Goal: Information Seeking & Learning: Compare options

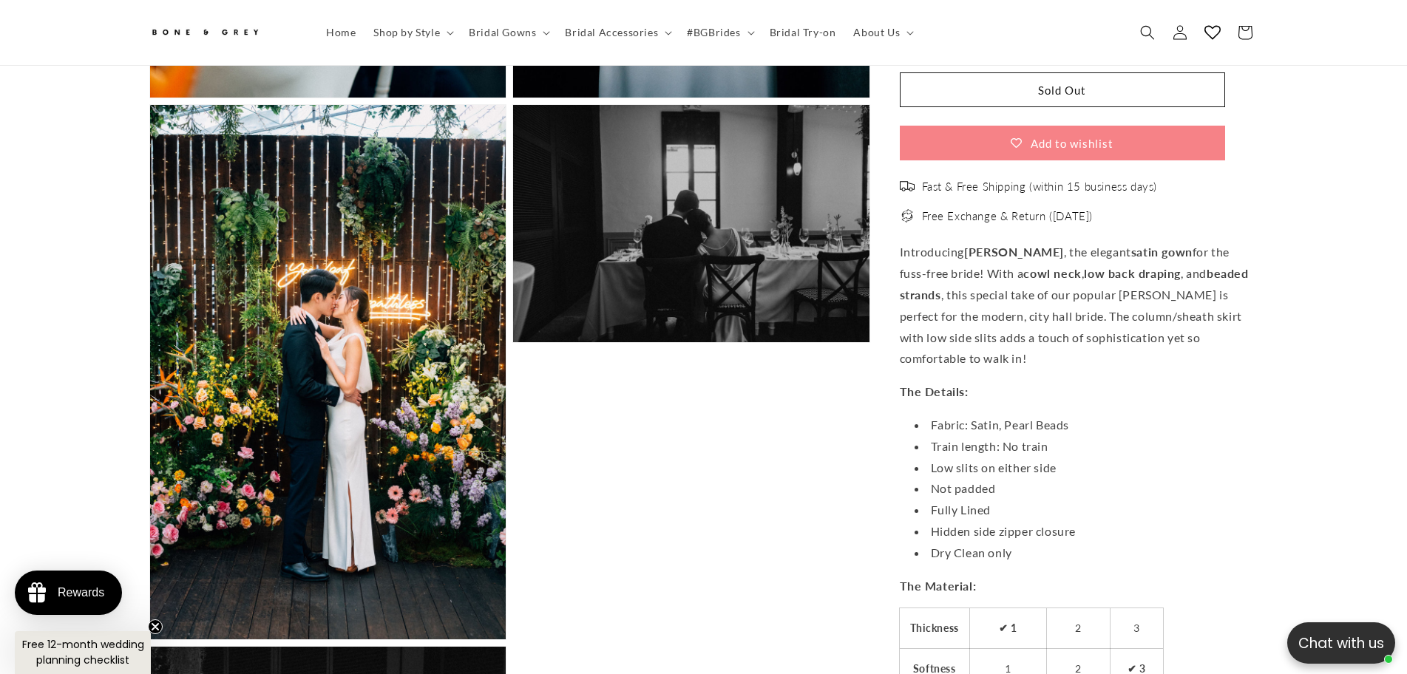
click at [1065, 242] on p "Introducing Emma , the elegant satin gown for the fuss-free bride! With a cowl …" at bounding box center [1079, 306] width 359 height 128
click at [1023, 266] on strong "cowl neck" at bounding box center [1052, 273] width 58 height 14
click at [679, 577] on li "Open media 11 in modal" at bounding box center [691, 371] width 358 height 535
click at [1060, 310] on p "Introducing Emma , the elegant satin gown for the fuss-free bride! With a cowl …" at bounding box center [1079, 306] width 359 height 128
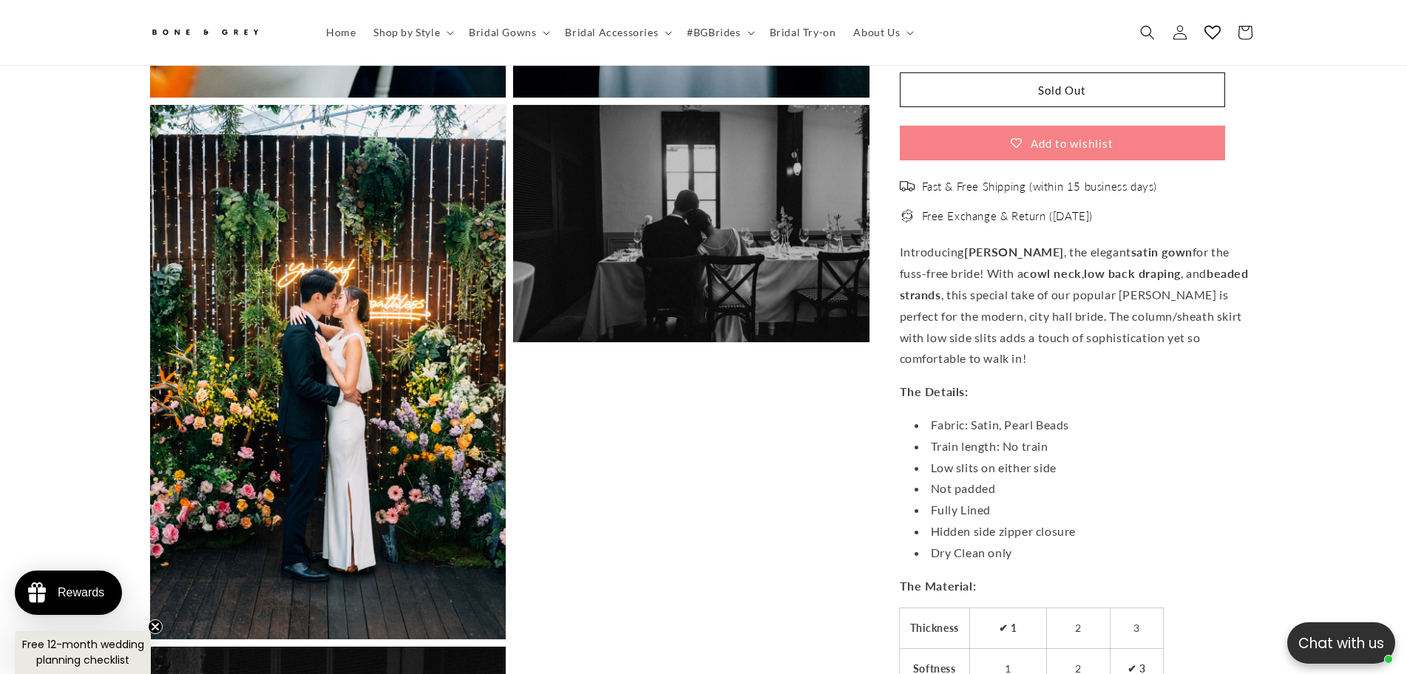
click at [634, 573] on li "Open media 11 in modal" at bounding box center [691, 371] width 358 height 535
drag, startPoint x: 947, startPoint y: 301, endPoint x: 960, endPoint y: 301, distance: 12.6
click at [953, 301] on p "Introducing Emma , the elegant satin gown for the fuss-free bride! With a cowl …" at bounding box center [1079, 306] width 359 height 128
drag, startPoint x: 967, startPoint y: 300, endPoint x: 1002, endPoint y: 299, distance: 34.8
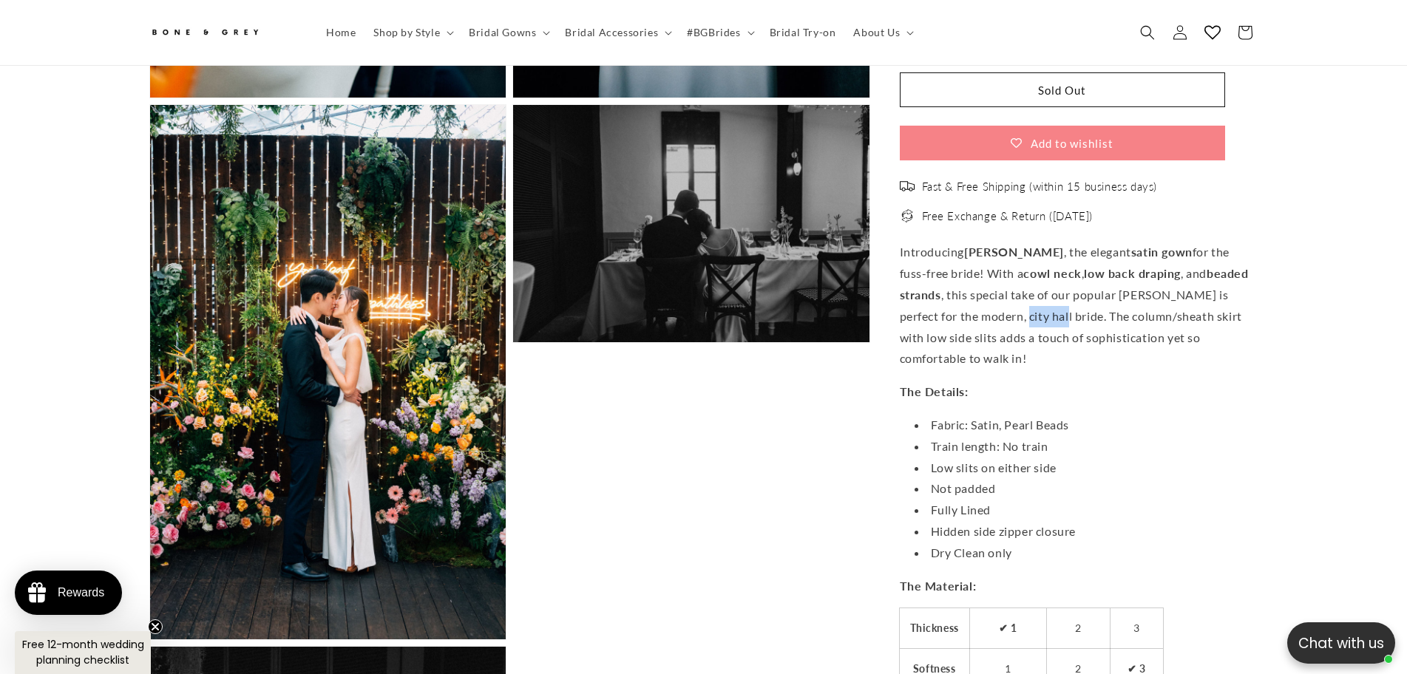
click at [1002, 299] on p "Introducing Emma , the elegant satin gown for the fuss-free bride! With a cowl …" at bounding box center [1079, 306] width 359 height 128
click at [779, 417] on li "Open media 11 in modal" at bounding box center [691, 371] width 358 height 535
drag, startPoint x: 1024, startPoint y: 305, endPoint x: 950, endPoint y: 304, distance: 73.9
click at [950, 304] on p "Introducing Emma , the elegant satin gown for the fuss-free bride! With a cowl …" at bounding box center [1079, 306] width 359 height 128
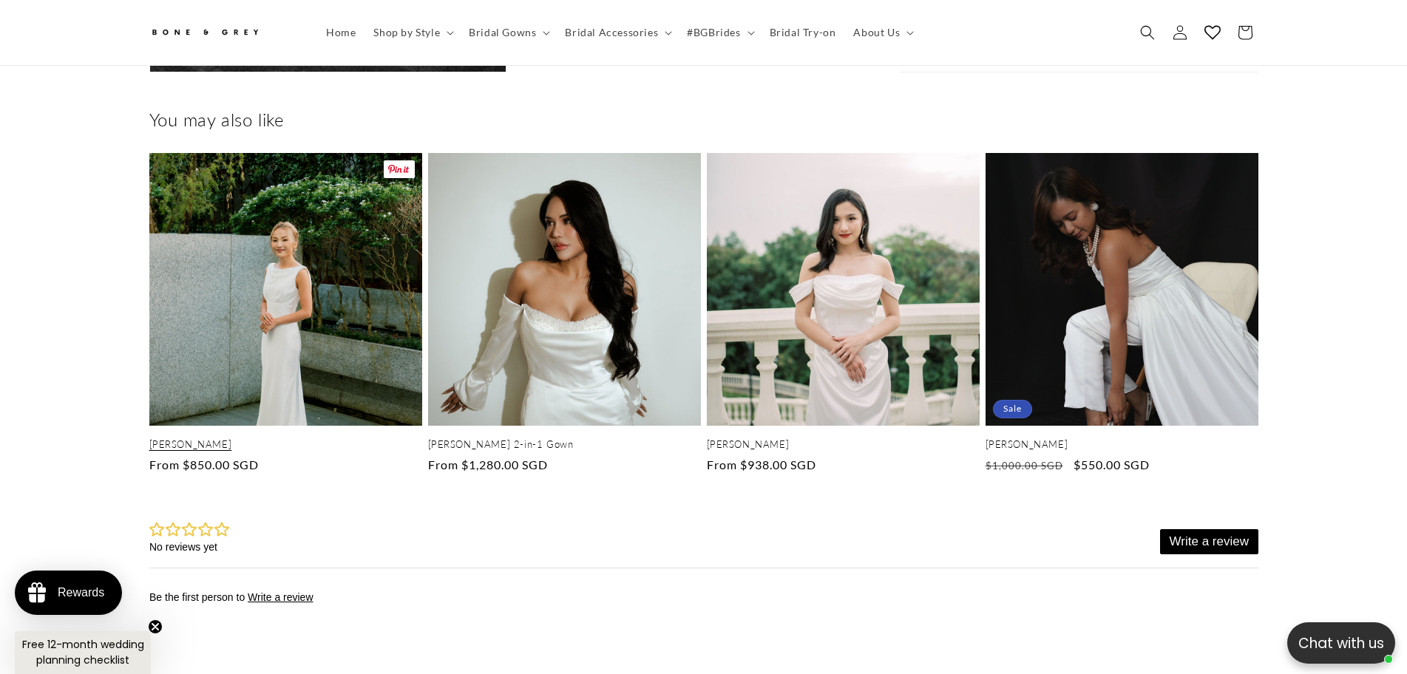
click at [179, 438] on link "[PERSON_NAME]" at bounding box center [285, 444] width 273 height 13
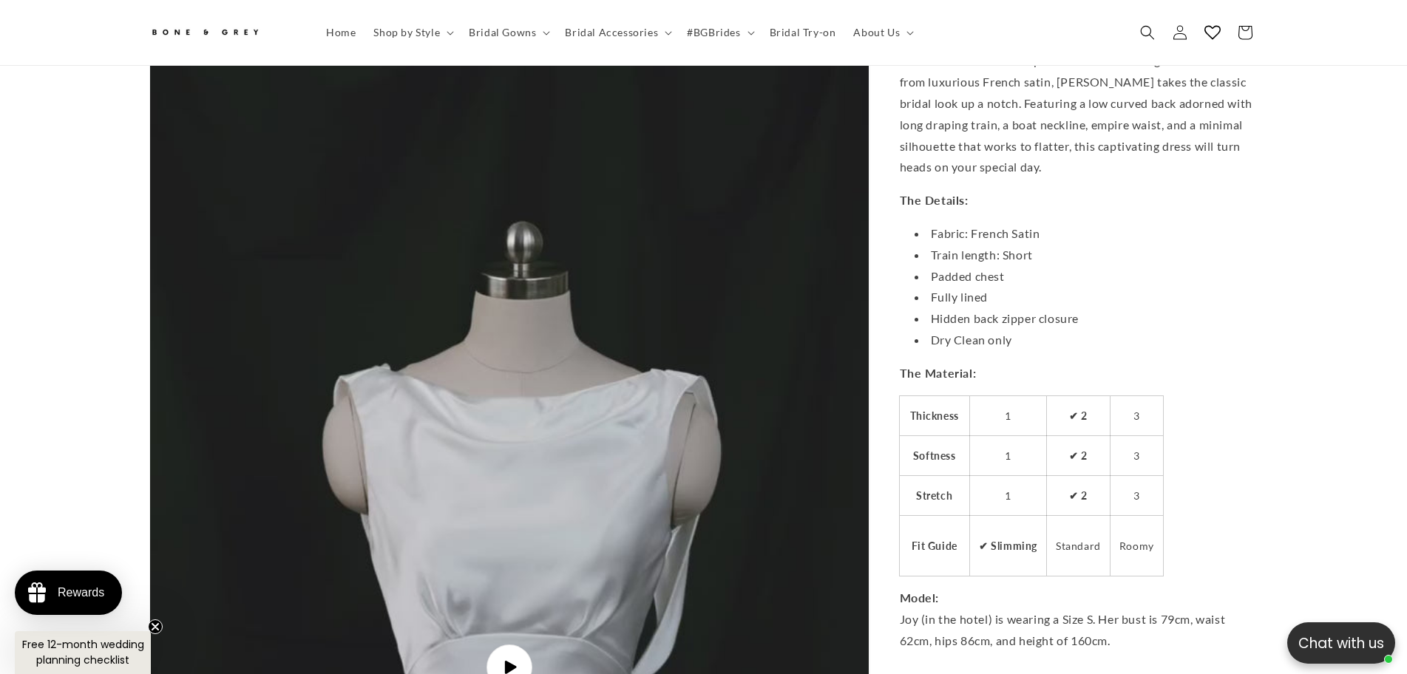
scroll to position [4798, 0]
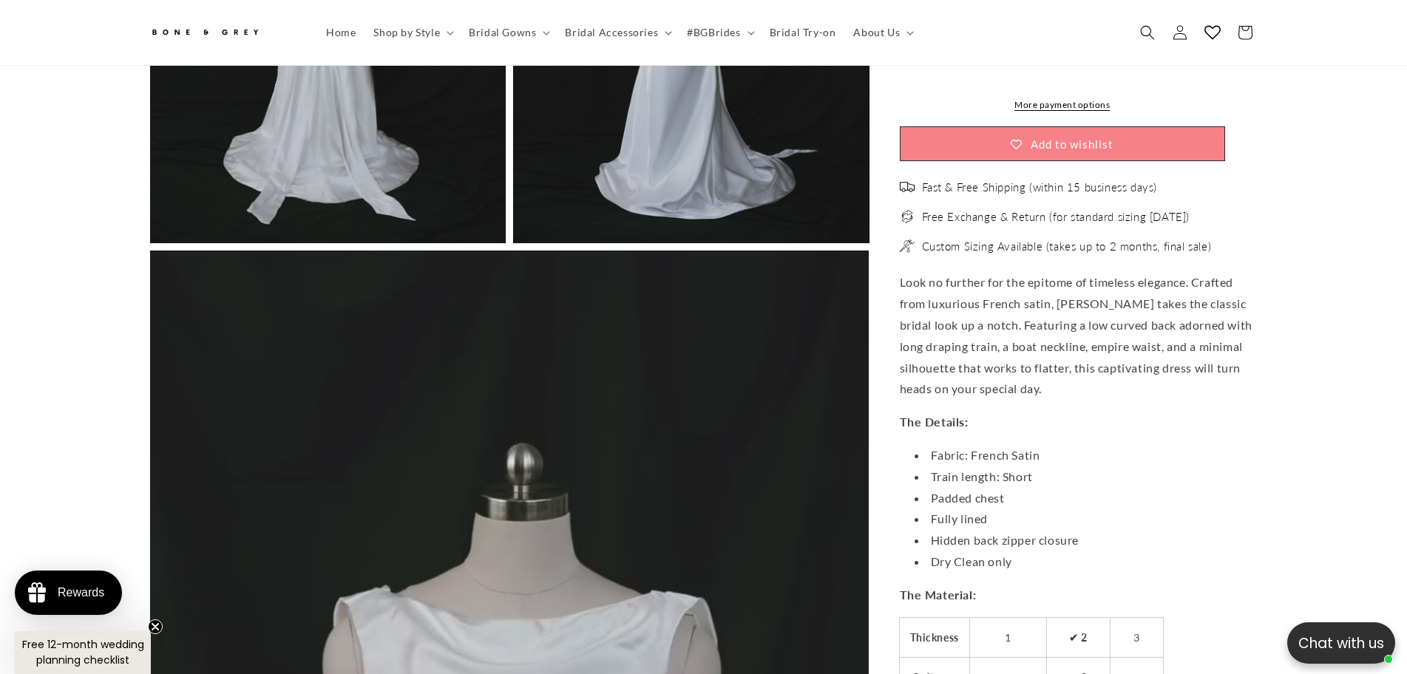
click at [1041, 276] on span "Look no further for the epitome of timeless elegance. Crafted from luxurious Fr…" at bounding box center [1076, 336] width 353 height 121
click at [1139, 276] on span "Look no further for the epitome of timeless elegance. Crafted from luxurious Fr…" at bounding box center [1076, 336] width 353 height 121
click at [972, 294] on span "Look no further for the epitome of timeless elegance. Crafted from luxurious Fr…" at bounding box center [1076, 336] width 353 height 121
click at [1125, 292] on span "Look no further for the epitome of timeless elegance. Crafted from luxurious Fr…" at bounding box center [1076, 336] width 353 height 121
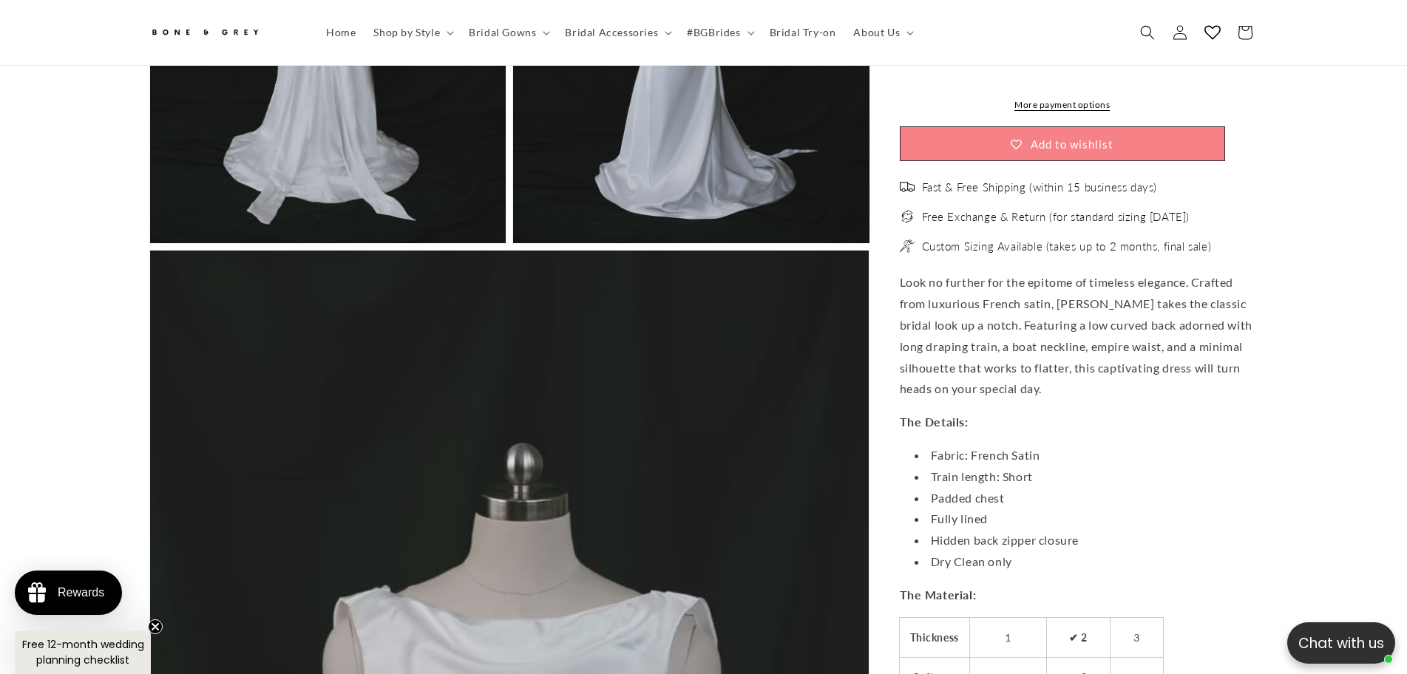
click at [991, 313] on span "Look no further for the epitome of timeless elegance. Crafted from luxurious Fr…" at bounding box center [1076, 336] width 353 height 121
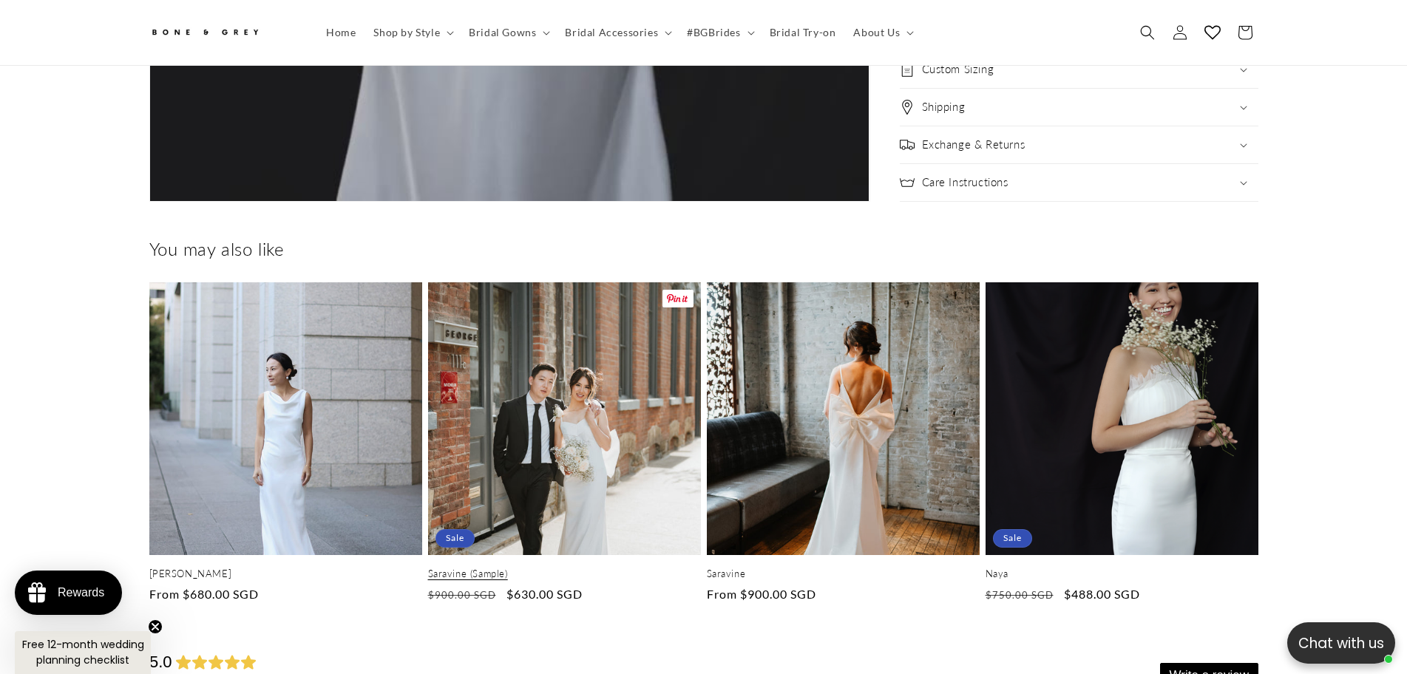
scroll to position [0, 0]
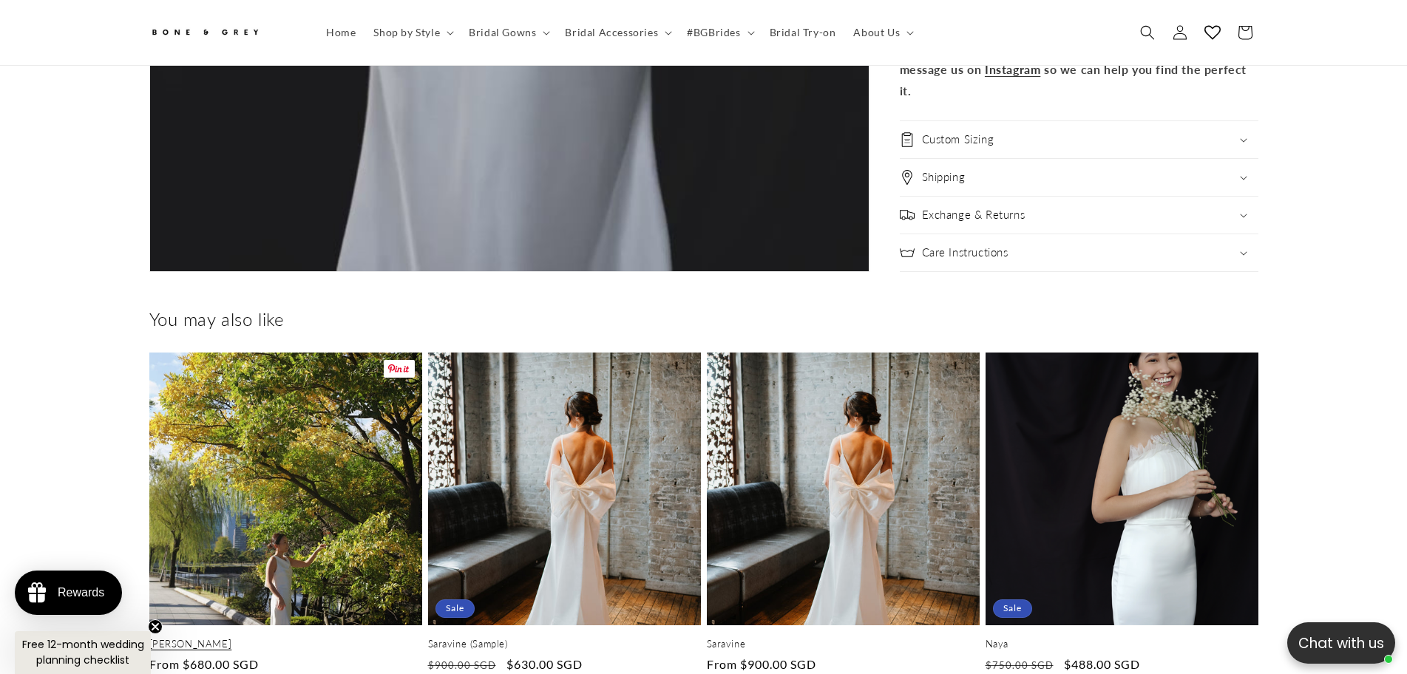
click at [315, 638] on link "Emma" at bounding box center [285, 644] width 273 height 13
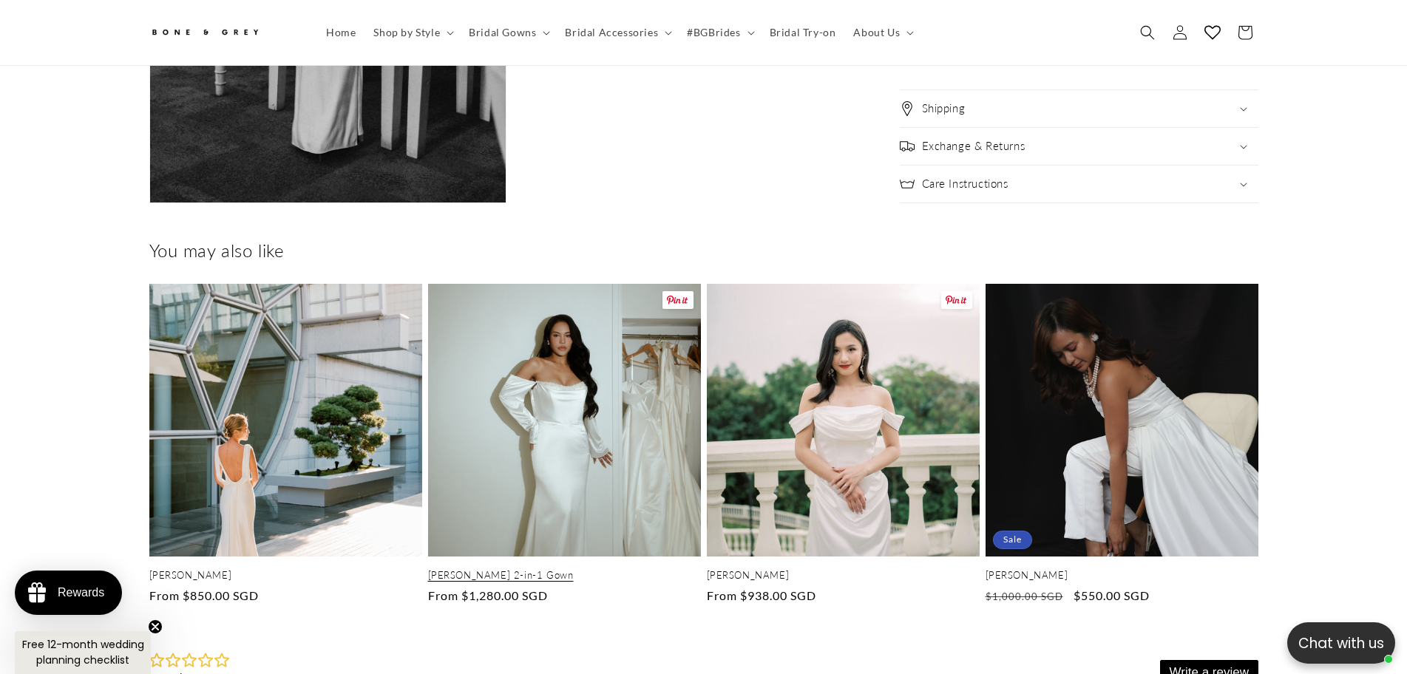
scroll to position [4280, 0]
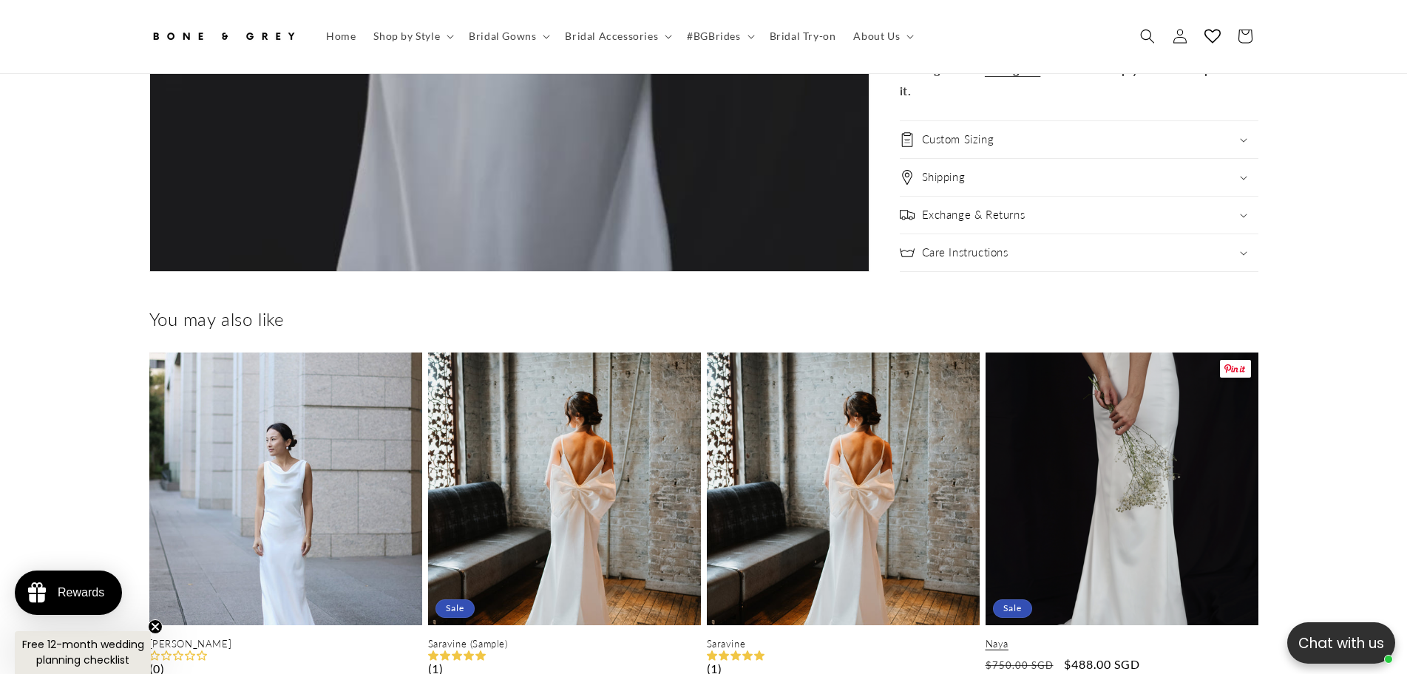
click at [1091, 638] on link "Naya" at bounding box center [1122, 644] width 273 height 13
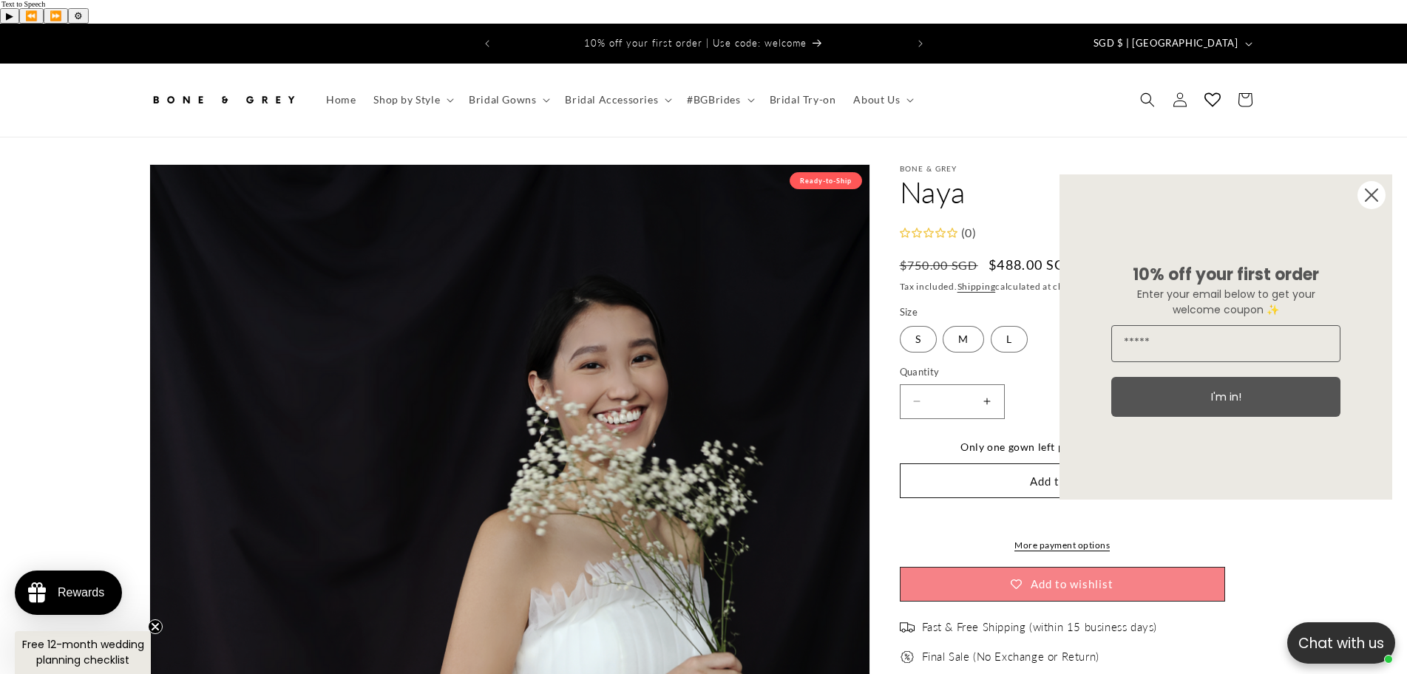
click at [1379, 194] on circle "Close dialog" at bounding box center [1371, 195] width 28 height 28
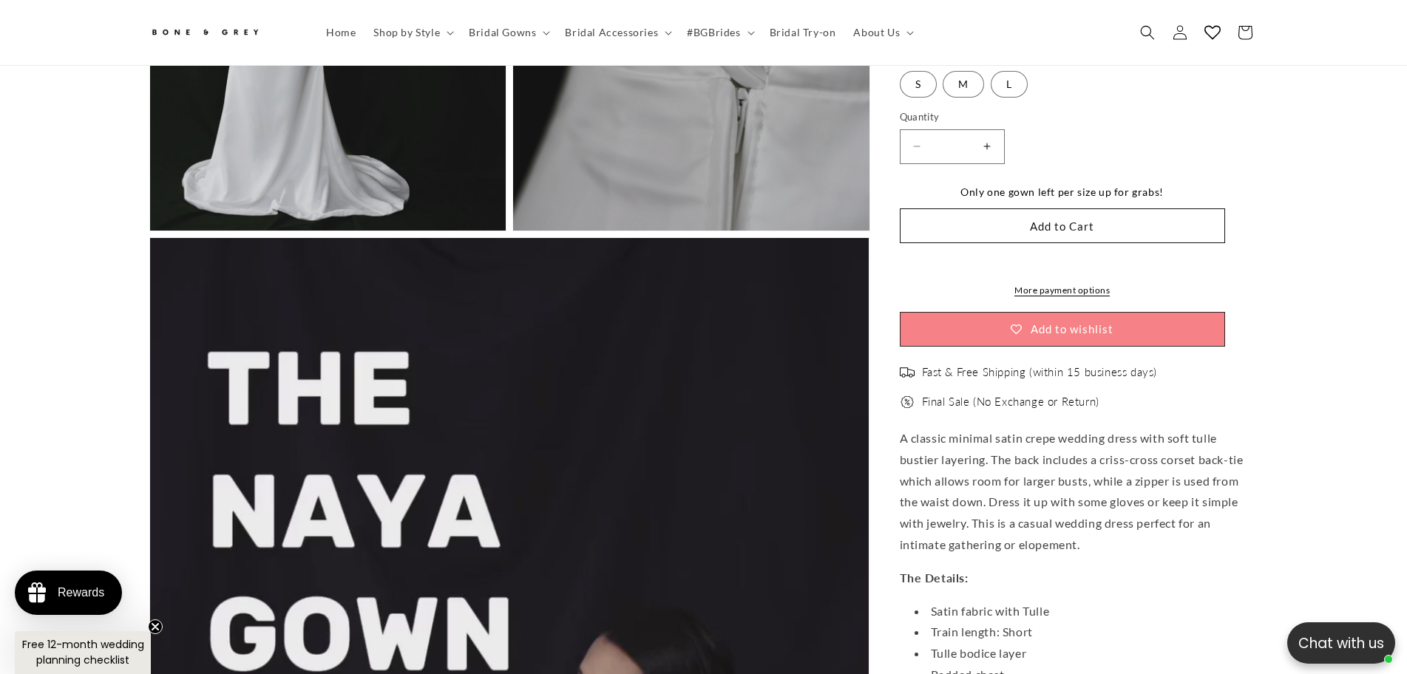
scroll to position [3393, 0]
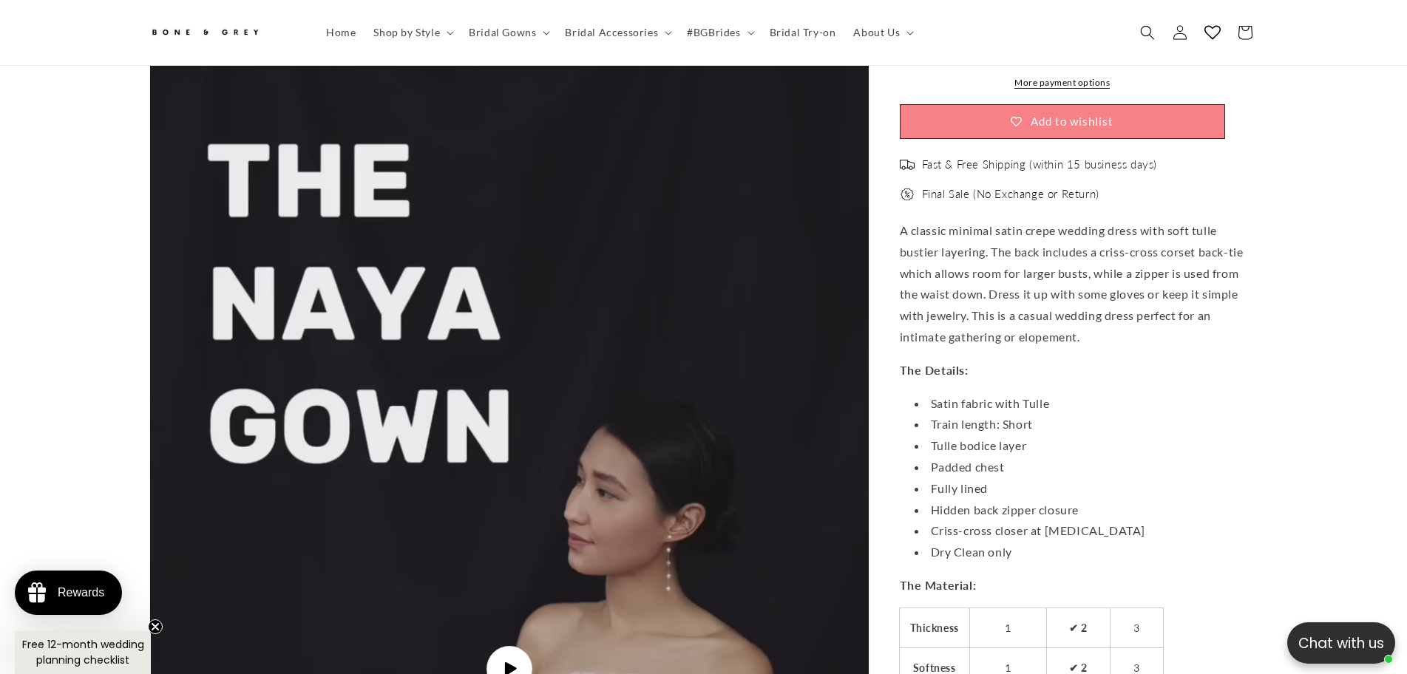
click at [966, 415] on li "Train length: Short" at bounding box center [1087, 425] width 344 height 21
click at [968, 393] on li "Satin fabric with Tulle" at bounding box center [1087, 403] width 344 height 21
click at [971, 457] on li "Padded chest" at bounding box center [1087, 467] width 344 height 21
click at [966, 478] on li "Fully lined" at bounding box center [1087, 488] width 344 height 21
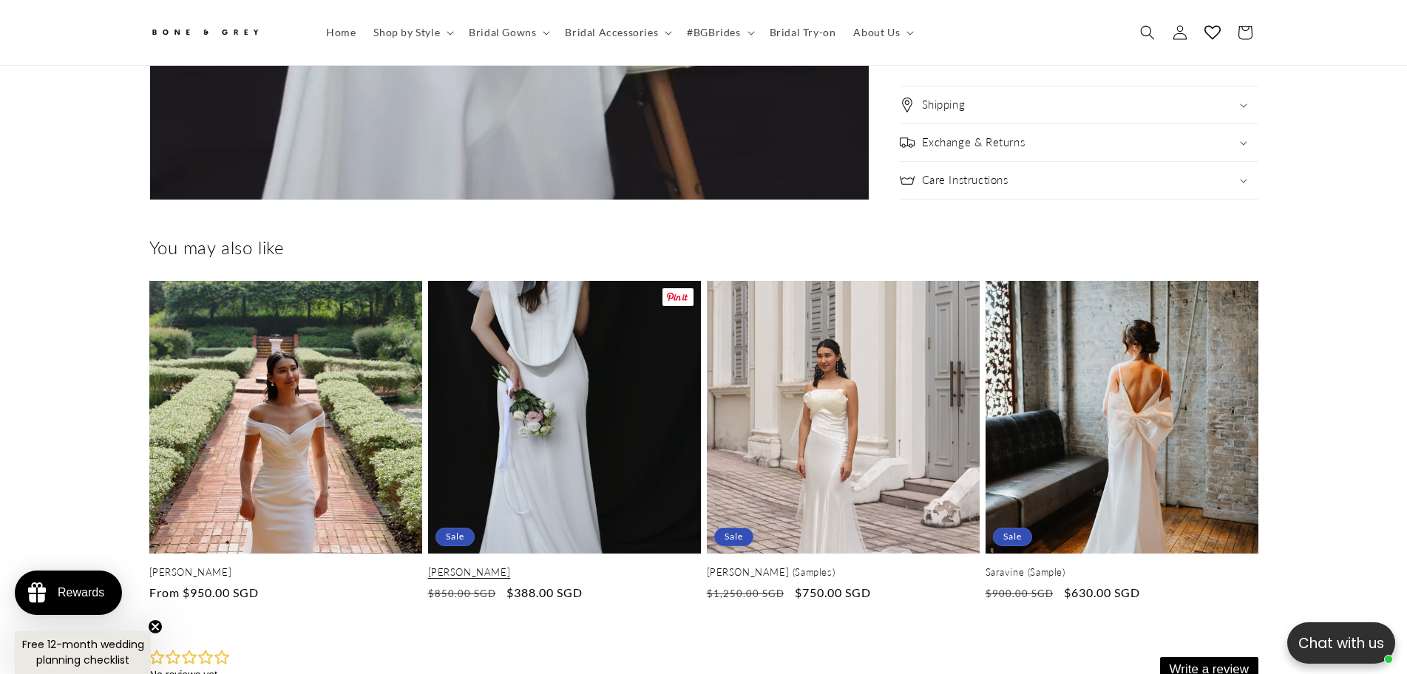
click at [576, 566] on link "[PERSON_NAME]" at bounding box center [564, 572] width 273 height 13
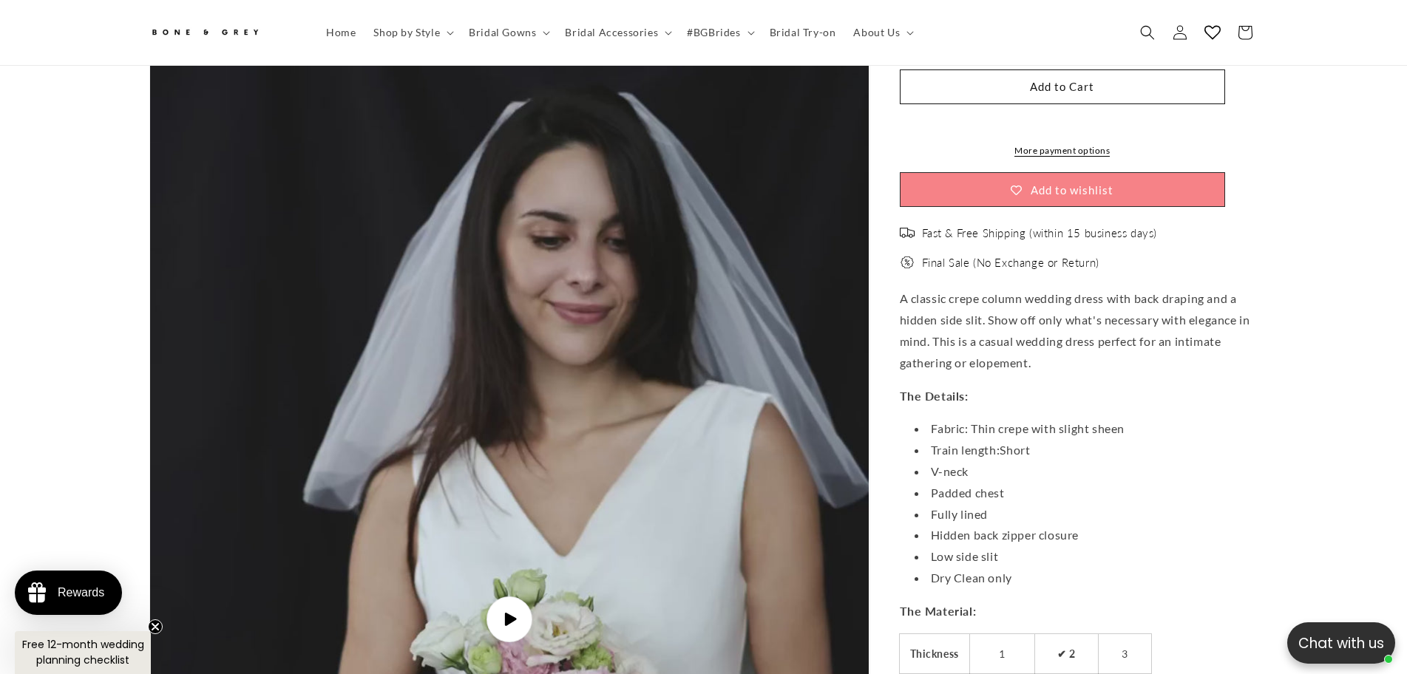
scroll to position [0, 813]
drag, startPoint x: 971, startPoint y: 305, endPoint x: 1029, endPoint y: 309, distance: 57.8
click at [1029, 309] on p "A classic crepe column wedding dress with back draping and a hidden side slit. …" at bounding box center [1079, 331] width 359 height 85
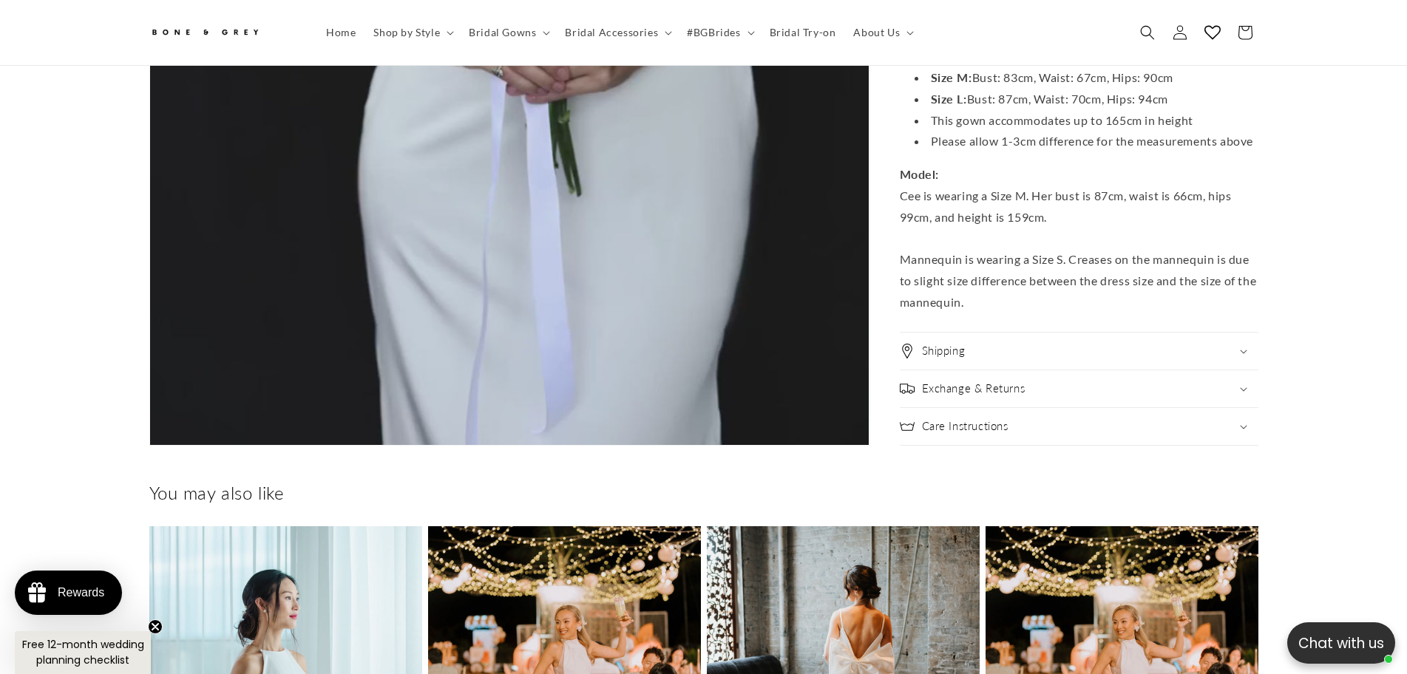
click at [966, 241] on p "Model: Cee is wearing a Size M. Her bust is 87cm, waist is 66cm, hips 99cm, and…" at bounding box center [1079, 238] width 359 height 149
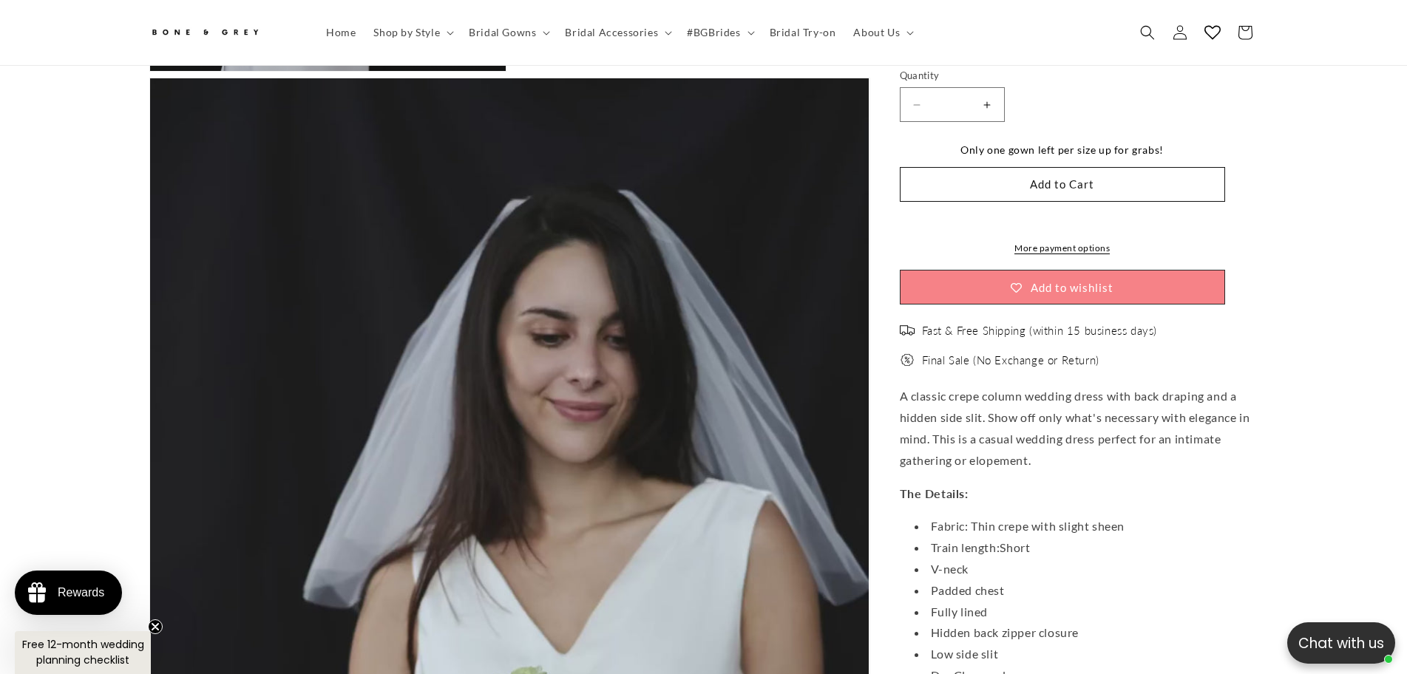
scroll to position [4058, 0]
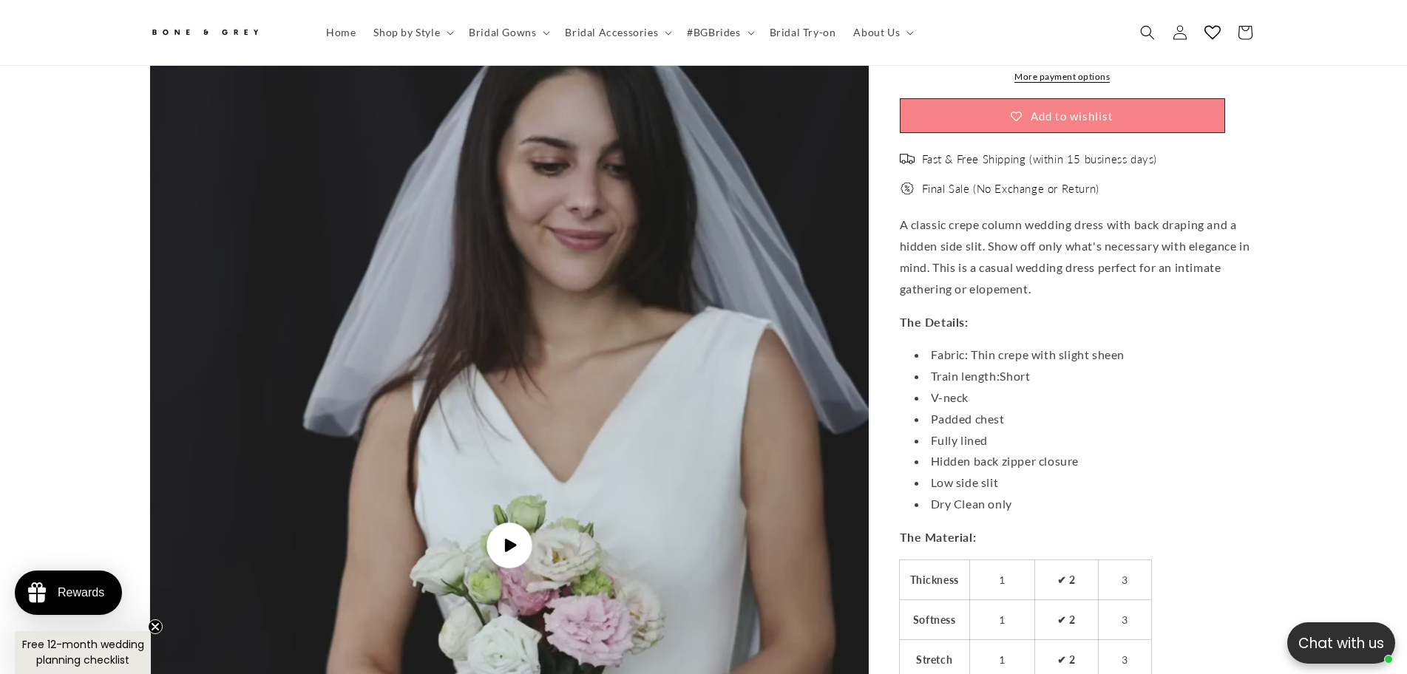
click at [966, 367] on li "Train length: Short" at bounding box center [1087, 377] width 344 height 21
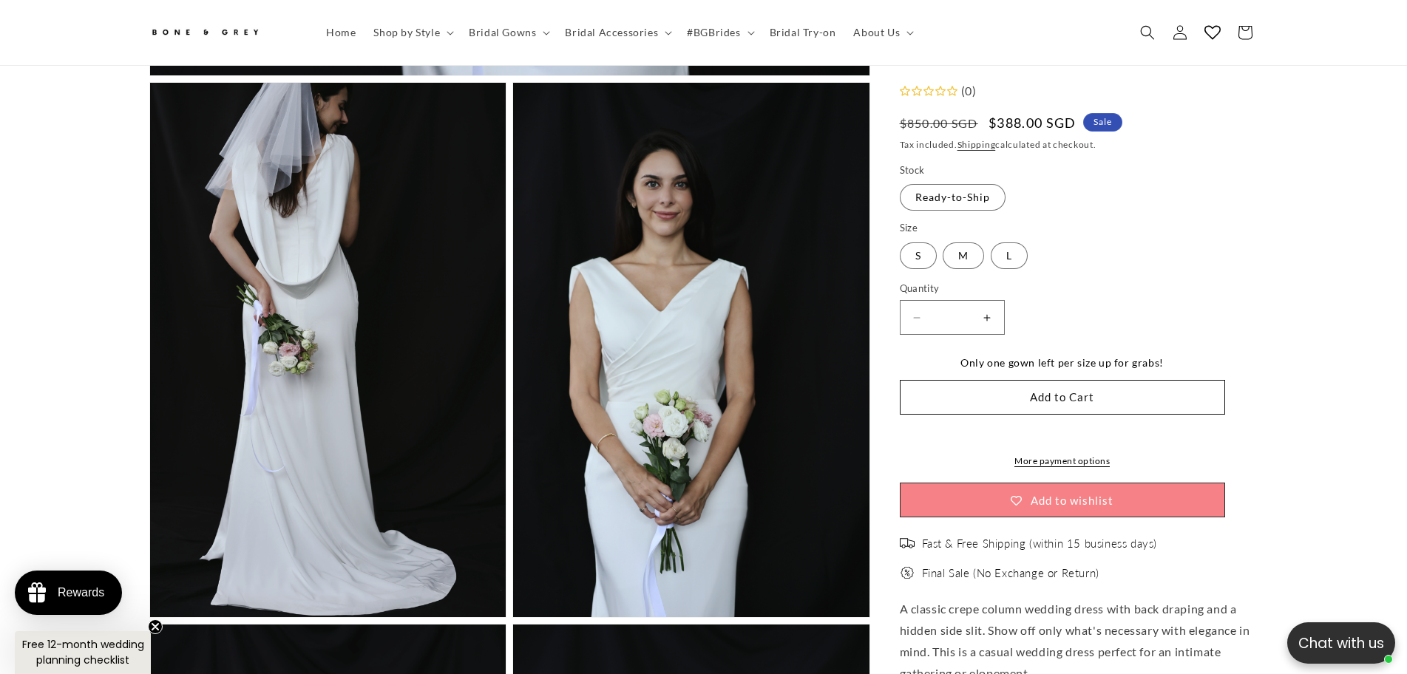
scroll to position [0, 407]
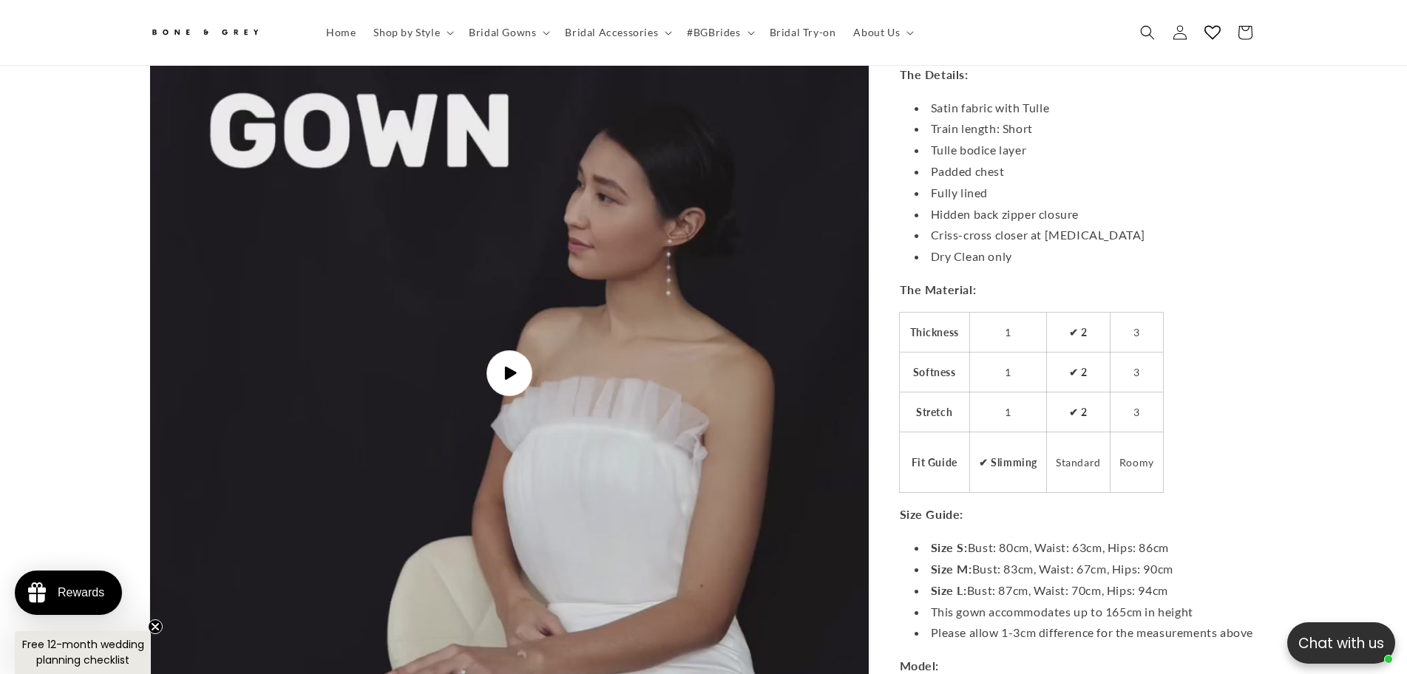
scroll to position [0, 407]
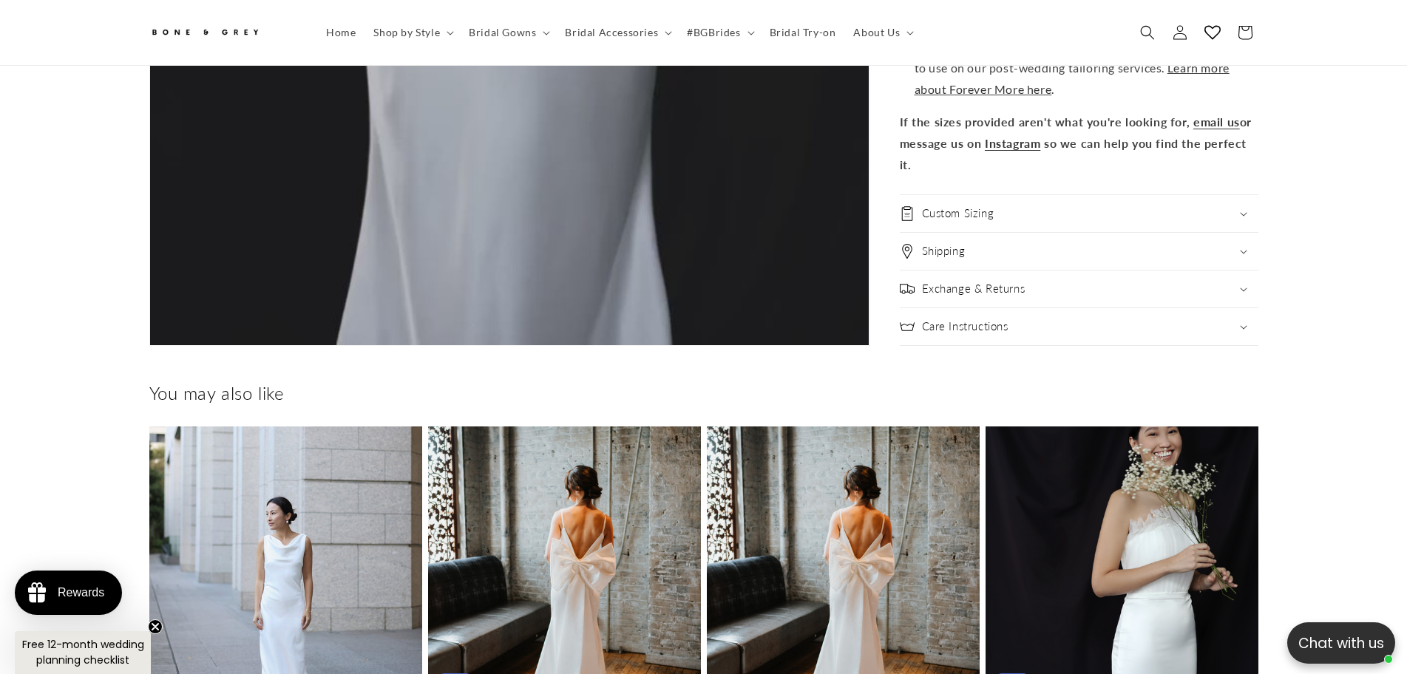
scroll to position [6350, 0]
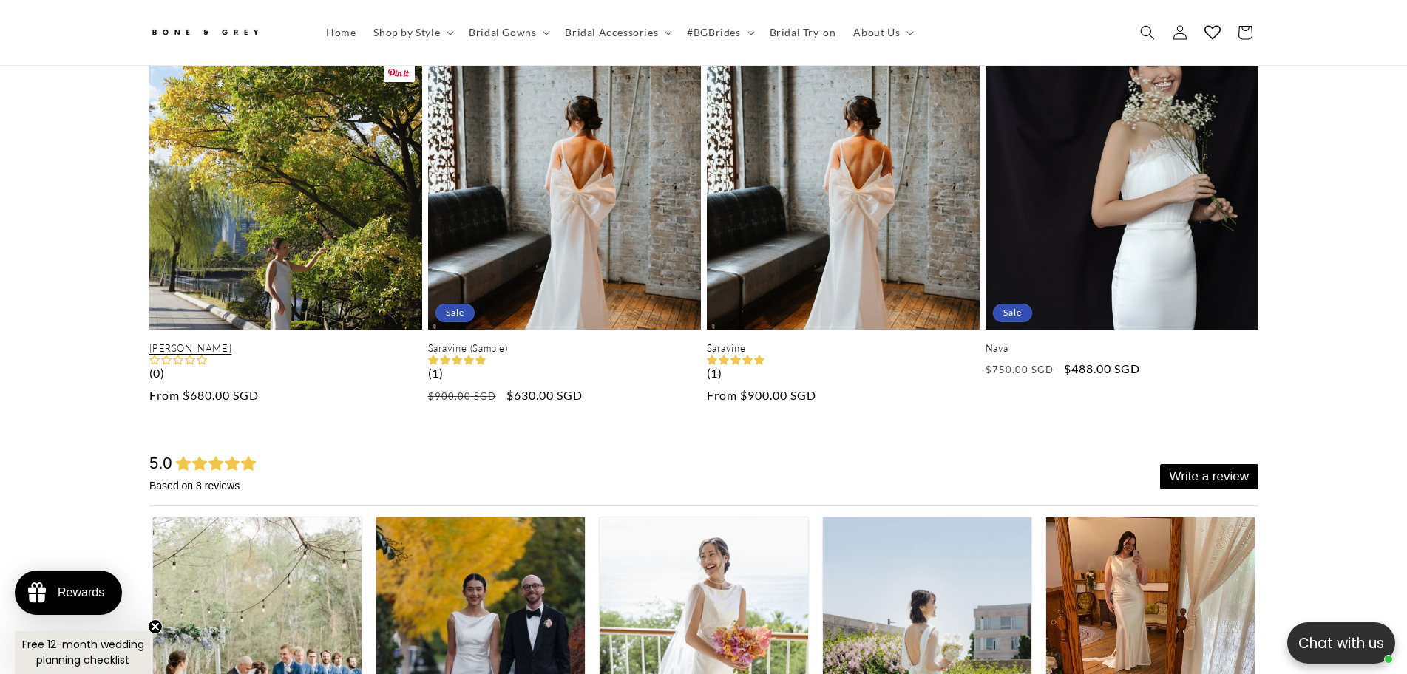
click at [291, 342] on link "[PERSON_NAME]" at bounding box center [285, 348] width 273 height 13
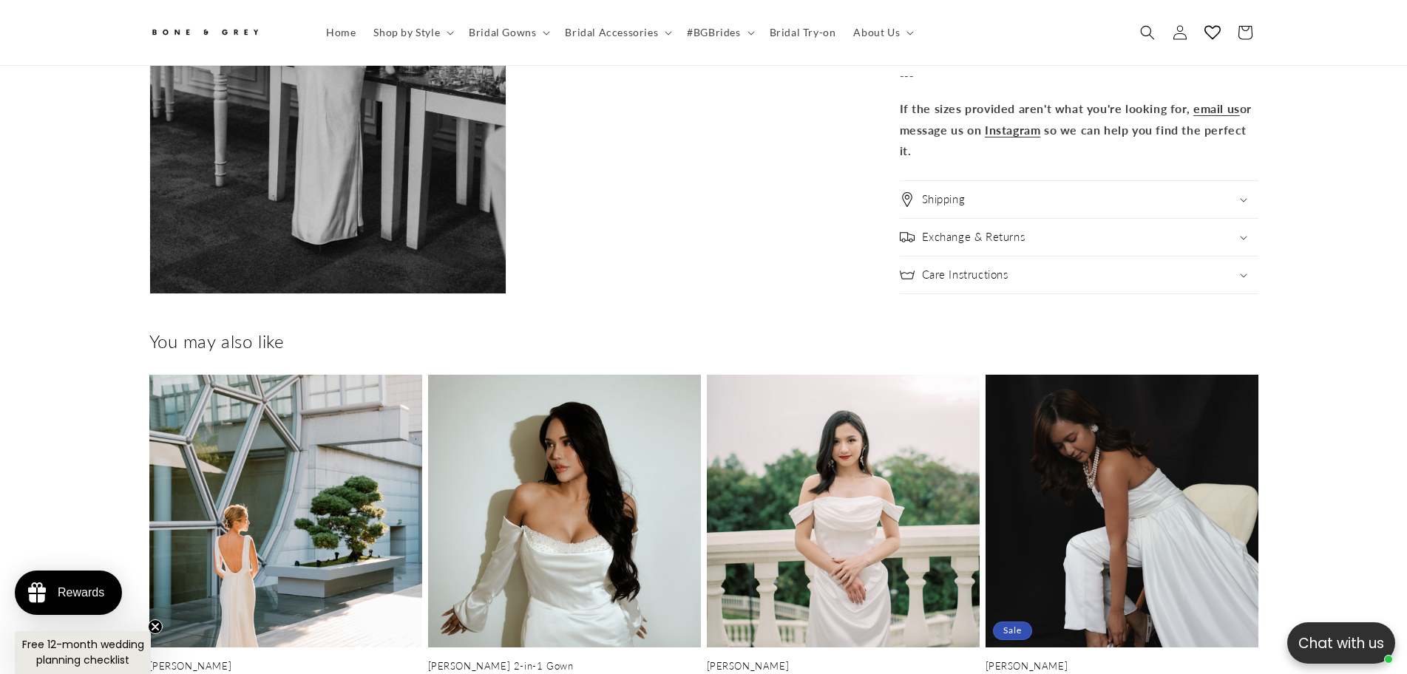
scroll to position [3836, 0]
